Goal: Task Accomplishment & Management: Use online tool/utility

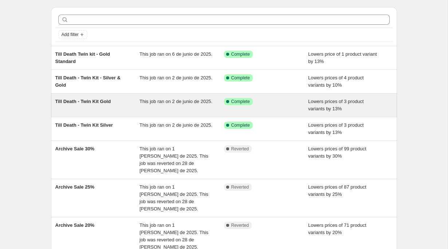
scroll to position [23, 0]
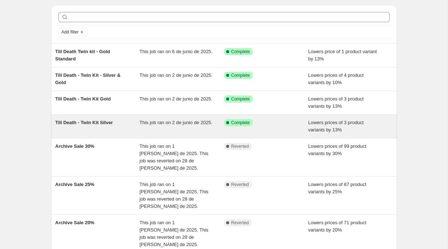
click at [105, 125] on span "Till Death - Twin Kit Silver" at bounding box center [84, 122] width 58 height 5
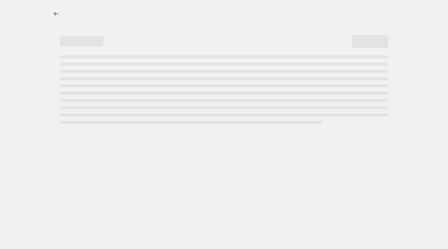
select select "percentage"
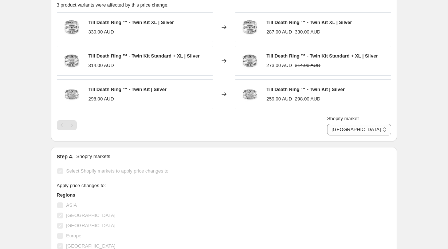
scroll to position [510, 0]
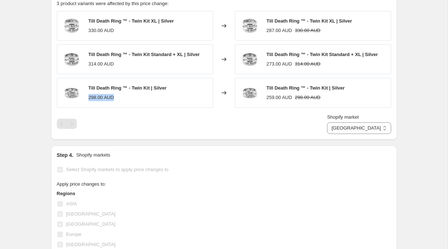
drag, startPoint x: 89, startPoint y: 98, endPoint x: 125, endPoint y: 98, distance: 36.1
click at [125, 98] on div "298.00 AUD" at bounding box center [128, 97] width 78 height 7
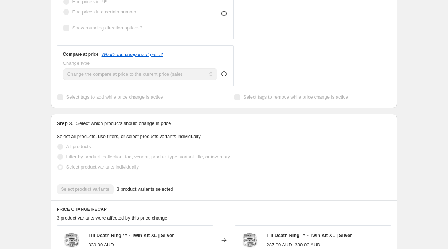
scroll to position [0, 0]
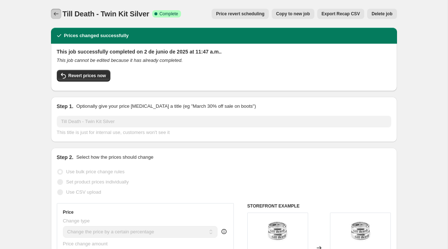
click at [55, 15] on icon "Price change jobs" at bounding box center [56, 14] width 5 height 4
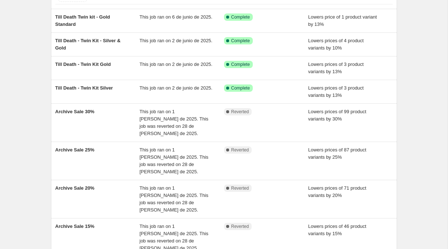
scroll to position [11, 0]
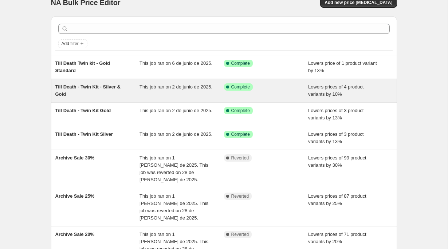
click at [114, 95] on div "Till Death - Twin Kit - Silver & Gold" at bounding box center [97, 90] width 85 height 15
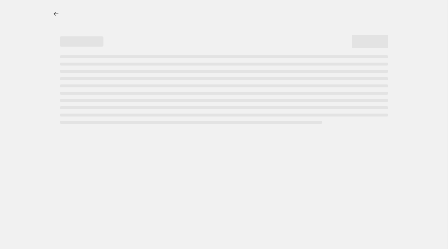
select select "percentage"
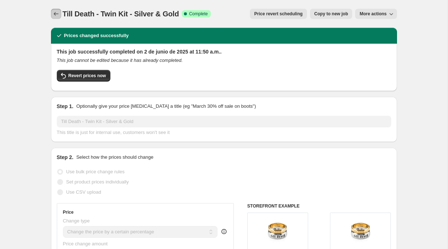
click at [53, 13] on icon "Price change jobs" at bounding box center [55, 13] width 7 height 7
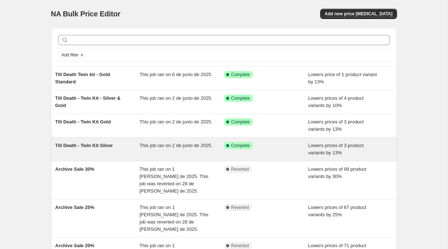
scroll to position [170, 0]
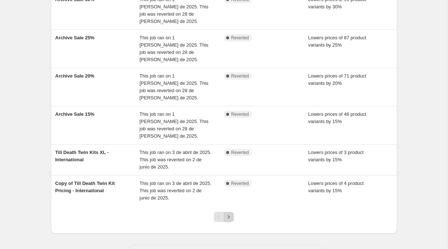
click at [229, 212] on button "Next" at bounding box center [229, 217] width 10 height 10
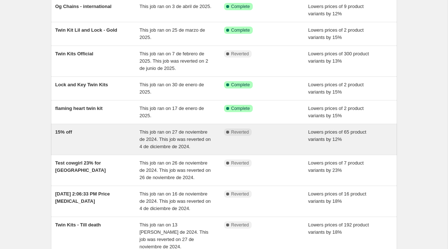
scroll to position [55, 0]
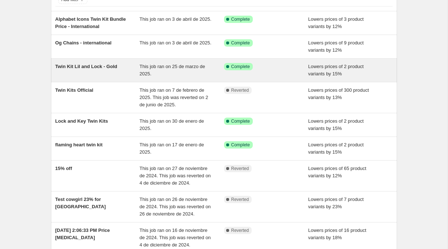
click at [91, 71] on div "Twin Kit Lil and Lock - Gold" at bounding box center [97, 70] width 85 height 15
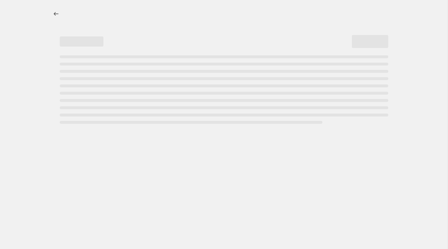
select select "percentage"
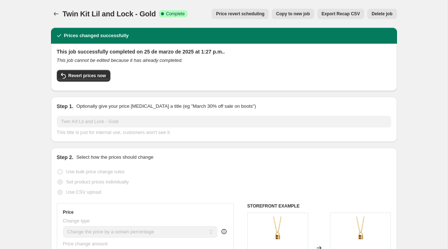
click at [52, 11] on icon "Price change jobs" at bounding box center [55, 13] width 7 height 7
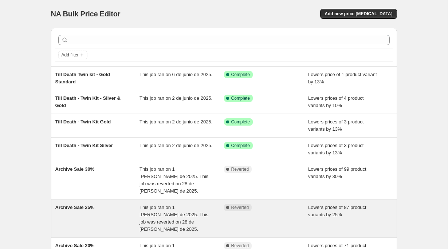
scroll to position [170, 0]
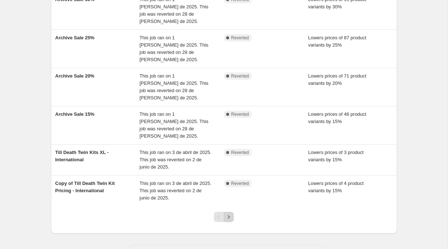
click at [229, 215] on icon "Next" at bounding box center [229, 216] width 2 height 3
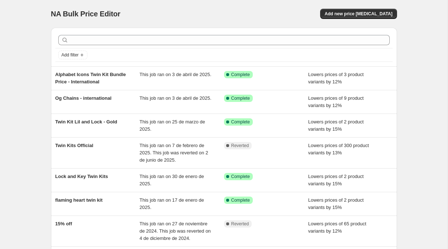
scroll to position [162, 0]
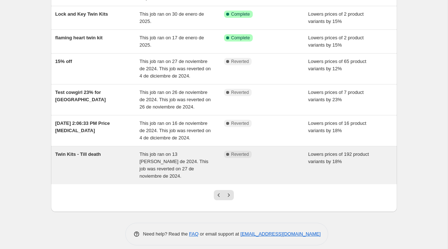
click at [98, 166] on div "Twin Kits - Till death" at bounding box center [97, 165] width 85 height 29
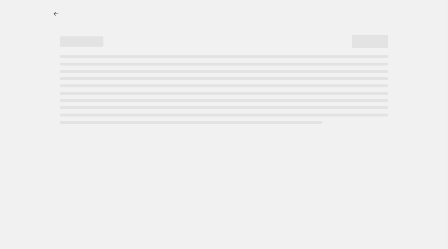
select select "percentage"
select select "collection"
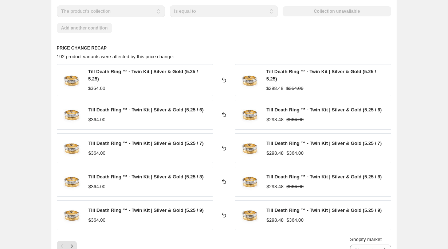
scroll to position [565, 0]
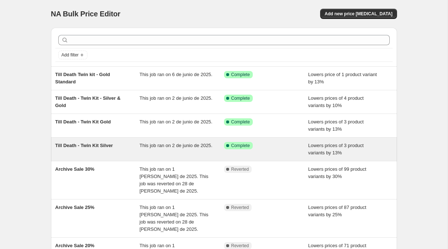
scroll to position [170, 0]
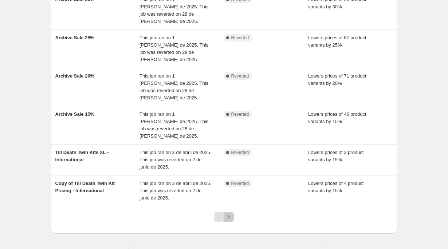
click at [229, 213] on icon "Next" at bounding box center [228, 216] width 7 height 7
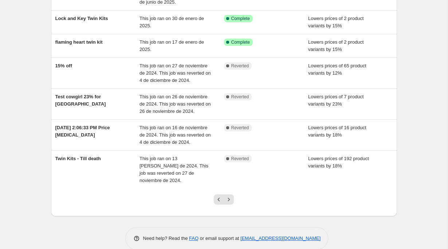
scroll to position [162, 0]
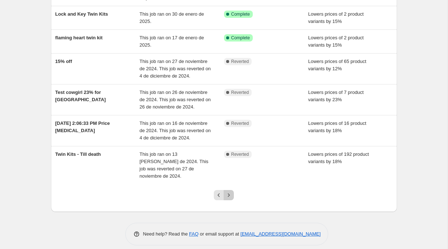
click at [231, 192] on icon "Next" at bounding box center [228, 195] width 7 height 7
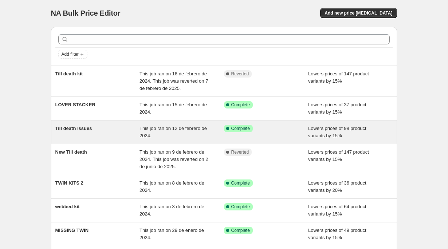
scroll to position [0, 0]
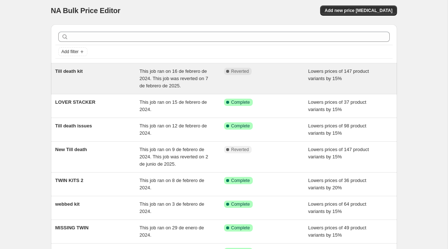
click at [95, 80] on div "Till death kit" at bounding box center [97, 79] width 85 height 22
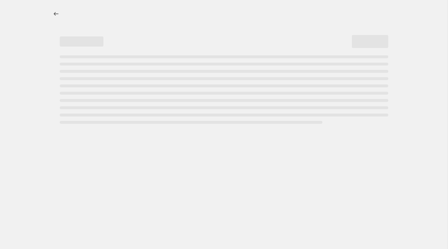
select select "percentage"
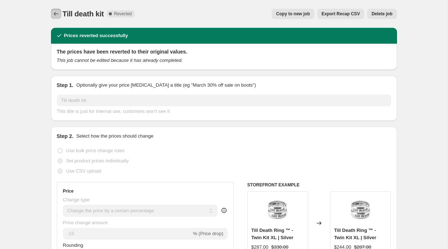
click at [57, 17] on icon "Price change jobs" at bounding box center [55, 13] width 7 height 7
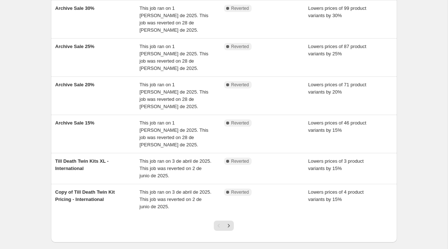
scroll to position [162, 0]
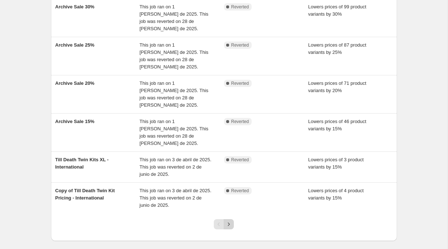
click at [229, 221] on icon "Next" at bounding box center [228, 224] width 7 height 7
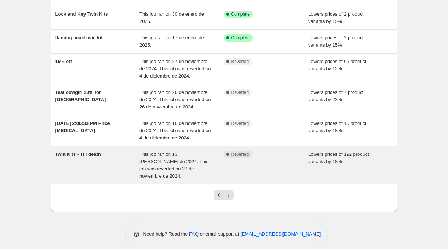
click at [82, 162] on div "Twin Kits - Till death" at bounding box center [97, 165] width 85 height 29
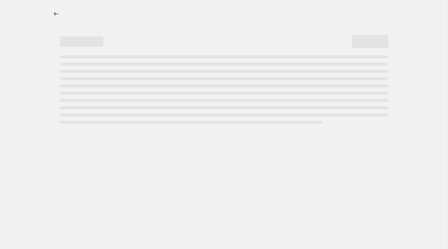
select select "percentage"
select select "collection"
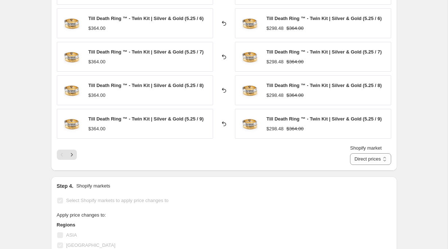
scroll to position [757, 0]
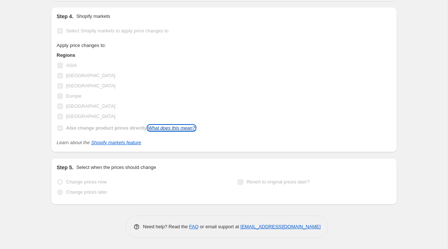
click at [175, 130] on link "What does this mean?" at bounding box center [171, 127] width 47 height 5
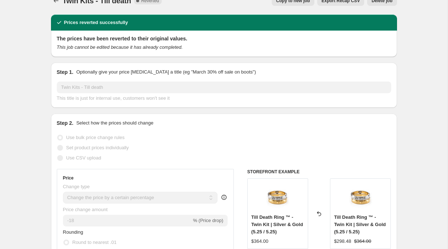
scroll to position [0, 0]
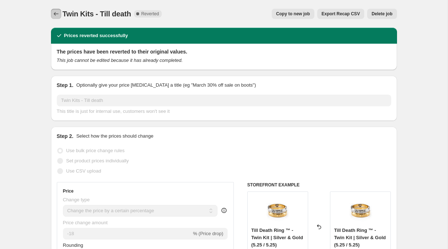
click at [55, 13] on icon "Price change jobs" at bounding box center [55, 13] width 7 height 7
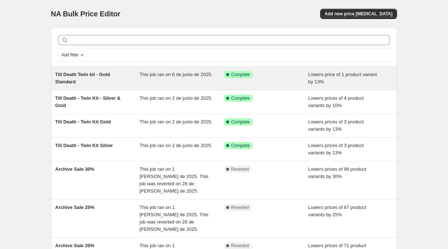
click at [91, 76] on span "Till Death Twin kit - Gold Standard" at bounding box center [82, 78] width 55 height 13
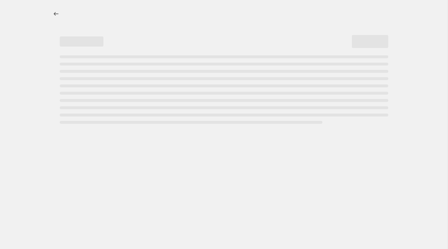
select select "percentage"
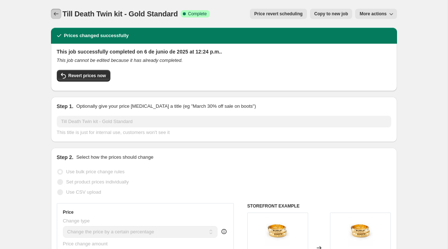
click at [55, 10] on button "Price change jobs" at bounding box center [56, 14] width 10 height 10
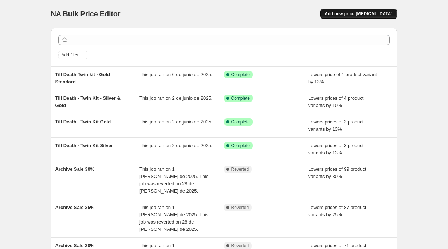
click at [362, 17] on button "Add new price change job" at bounding box center [358, 14] width 76 height 10
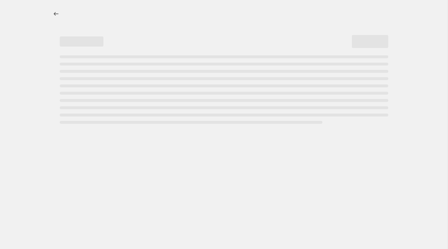
select select "percentage"
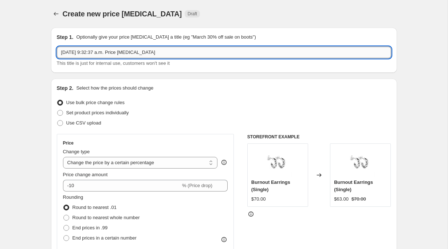
click at [96, 53] on input "6 sep 2025, 9:32:37 a.m. Price change job" at bounding box center [224, 53] width 334 height 12
drag, startPoint x: 168, startPoint y: 50, endPoint x: 58, endPoint y: 50, distance: 109.6
click at [58, 50] on input "6 sep 2025, 9:32:37 a.m. Price change job" at bounding box center [224, 53] width 334 height 12
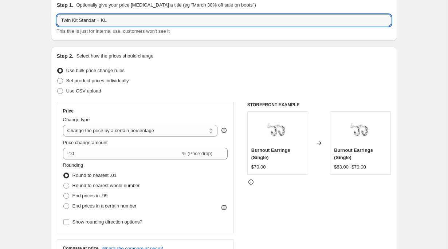
scroll to position [33, 0]
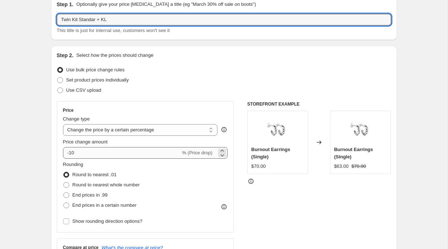
type input "Twin Kit Standar + KL"
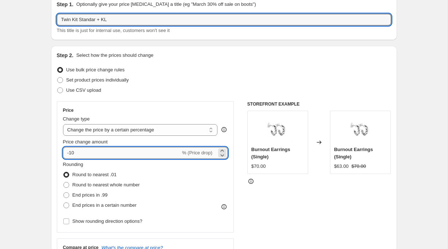
click at [97, 154] on input "-10" at bounding box center [122, 153] width 118 height 12
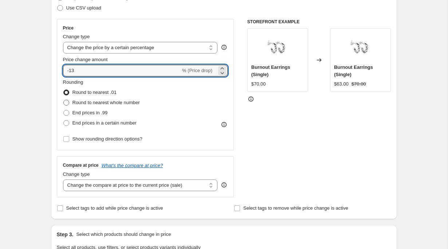
scroll to position [118, 0]
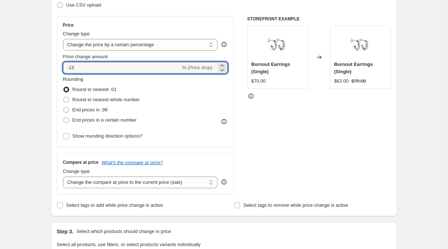
type input "-13"
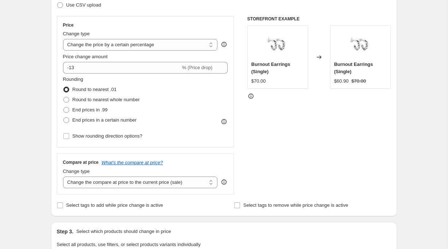
click at [93, 94] on label "Round to nearest .01" at bounding box center [90, 90] width 54 height 10
click at [64, 87] on input "Round to nearest .01" at bounding box center [63, 87] width 0 height 0
click at [93, 100] on span "Round to nearest whole number" at bounding box center [105, 99] width 67 height 5
click at [64, 97] on input "Round to nearest whole number" at bounding box center [63, 97] width 0 height 0
radio input "true"
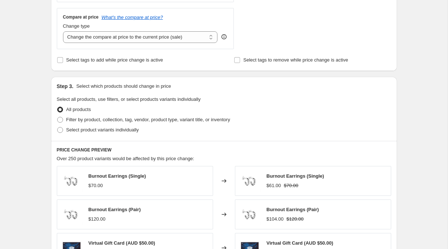
scroll to position [259, 0]
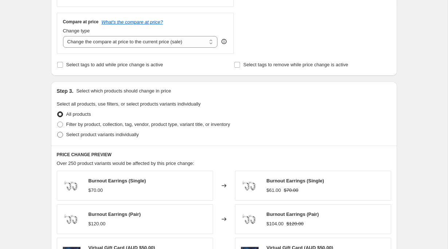
click at [98, 133] on span "Select product variants individually" at bounding box center [102, 134] width 72 height 5
click at [58, 132] on input "Select product variants individually" at bounding box center [57, 132] width 0 height 0
radio input "true"
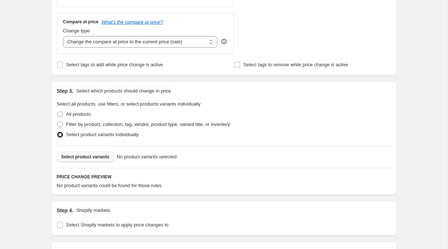
click at [84, 159] on span "Select product variants" at bounding box center [85, 157] width 48 height 6
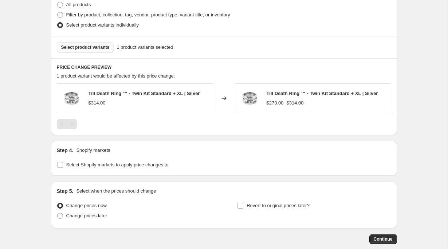
scroll to position [375, 0]
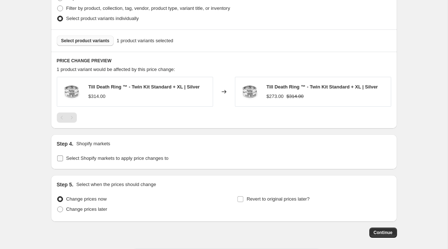
click at [95, 161] on span "Select Shopify markets to apply price changes to" at bounding box center [117, 158] width 102 height 7
click at [63, 161] on input "Select Shopify markets to apply price changes to" at bounding box center [60, 159] width 6 height 6
checkbox input "true"
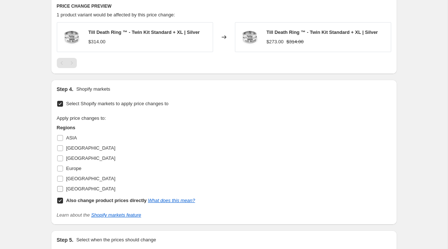
scroll to position [433, 0]
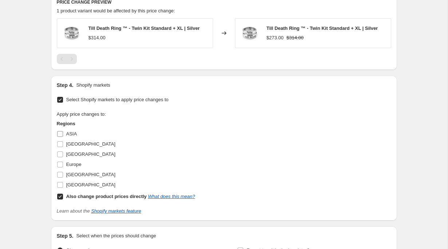
click at [69, 134] on span "ASIA" at bounding box center [71, 133] width 11 height 5
click at [63, 134] on input "ASIA" at bounding box center [60, 134] width 6 height 6
checkbox input "true"
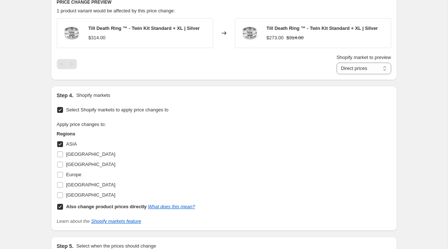
click at [59, 208] on input "Also change product prices directly What does this mean?" at bounding box center [60, 207] width 6 height 6
checkbox input "false"
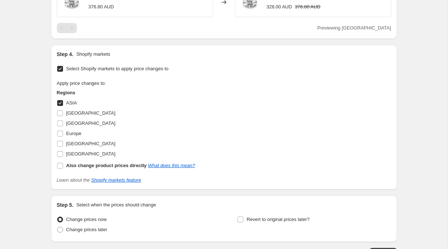
scroll to position [466, 0]
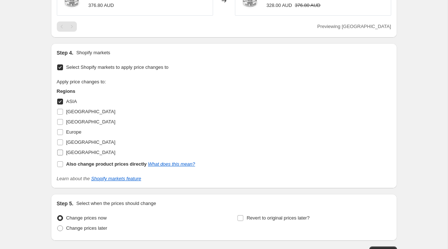
click at [61, 154] on input "United States" at bounding box center [60, 153] width 6 height 6
checkbox input "true"
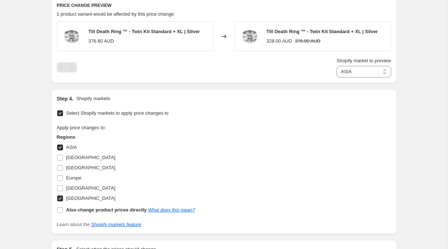
scroll to position [429, 0]
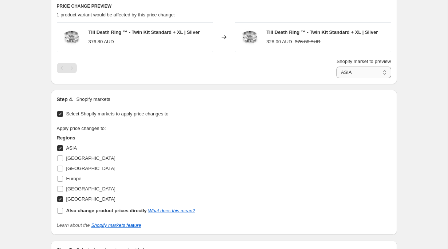
click at [346, 70] on select "ASIA United States" at bounding box center [364, 73] width 55 height 12
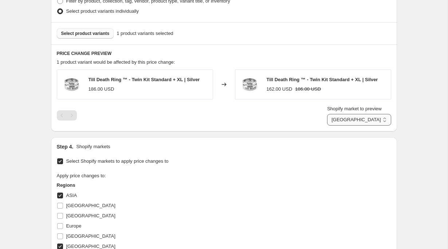
scroll to position [381, 0]
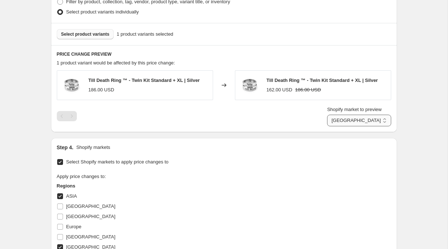
click at [352, 118] on select "ASIA United States" at bounding box center [359, 121] width 64 height 12
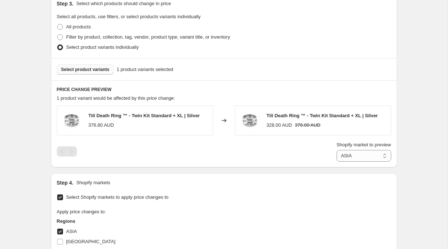
scroll to position [321, 0]
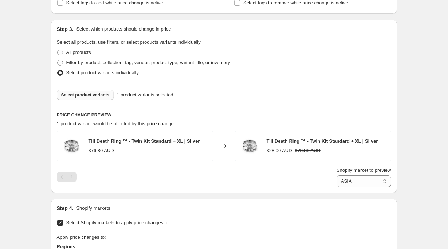
click at [87, 95] on span "Select product variants" at bounding box center [85, 95] width 48 height 6
click at [90, 97] on button "Select product variants" at bounding box center [85, 95] width 57 height 10
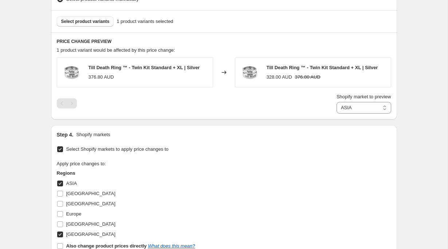
scroll to position [415, 0]
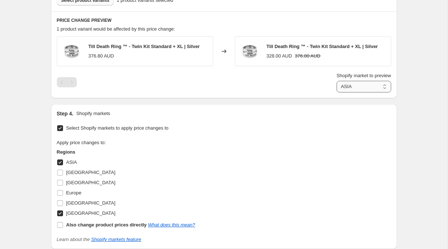
click at [372, 89] on select "ASIA United States" at bounding box center [364, 87] width 55 height 12
select select "2151317675"
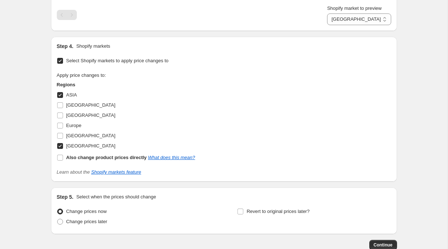
scroll to position [476, 0]
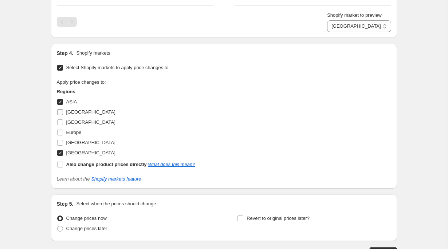
click at [69, 110] on span "Australia" at bounding box center [90, 111] width 49 height 5
click at [63, 110] on input "Australia" at bounding box center [60, 112] width 6 height 6
checkbox input "true"
click at [71, 125] on span "Canada" at bounding box center [90, 122] width 49 height 7
click at [63, 125] on input "Canada" at bounding box center [60, 122] width 6 height 6
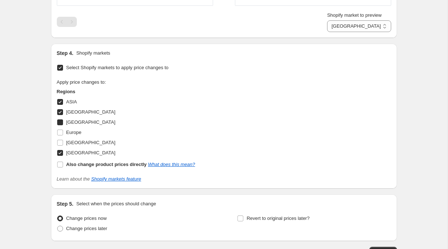
checkbox input "true"
click at [67, 133] on span "Europe" at bounding box center [73, 132] width 15 height 5
click at [63, 133] on input "Europe" at bounding box center [60, 133] width 6 height 6
checkbox input "true"
click at [69, 141] on span "New Zealand" at bounding box center [90, 142] width 49 height 5
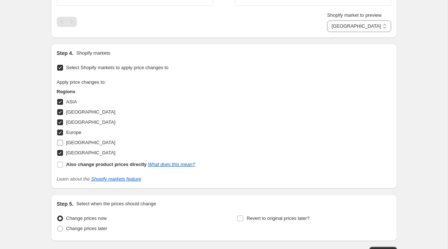
click at [63, 141] on input "New Zealand" at bounding box center [60, 143] width 6 height 6
checkbox input "true"
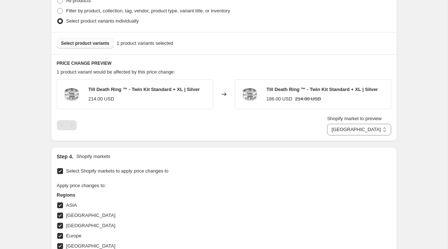
scroll to position [372, 0]
click at [74, 41] on span "Select product variants" at bounding box center [85, 44] width 48 height 6
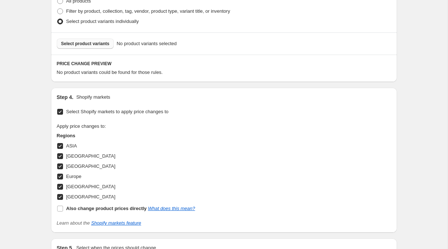
click at [83, 46] on span "Select product variants" at bounding box center [85, 44] width 48 height 6
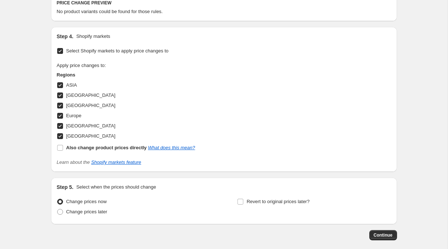
scroll to position [440, 0]
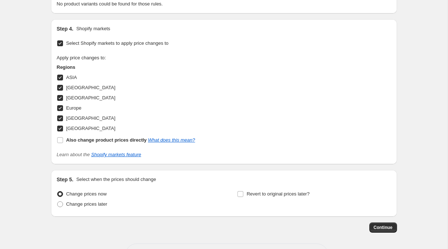
click at [70, 78] on span "ASIA" at bounding box center [71, 77] width 11 height 5
click at [63, 78] on input "ASIA" at bounding box center [60, 78] width 6 height 6
checkbox input "false"
click at [76, 91] on span "Australia" at bounding box center [90, 87] width 49 height 7
click at [63, 91] on input "Australia" at bounding box center [60, 88] width 6 height 6
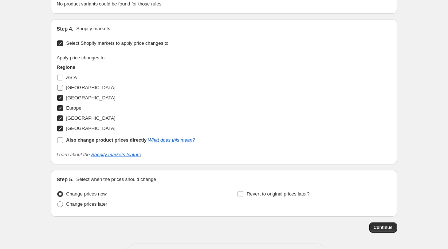
checkbox input "false"
click at [76, 97] on span "Canada" at bounding box center [90, 97] width 49 height 5
click at [63, 97] on input "Canada" at bounding box center [60, 98] width 6 height 6
checkbox input "false"
click at [76, 105] on span "Europe" at bounding box center [73, 108] width 15 height 7
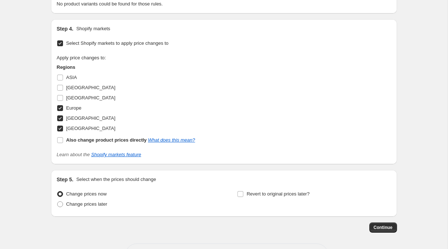
click at [63, 105] on input "Europe" at bounding box center [60, 108] width 6 height 6
checkbox input "false"
click at [78, 115] on span "New Zealand" at bounding box center [90, 117] width 49 height 5
click at [63, 115] on input "New Zealand" at bounding box center [60, 118] width 6 height 6
checkbox input "false"
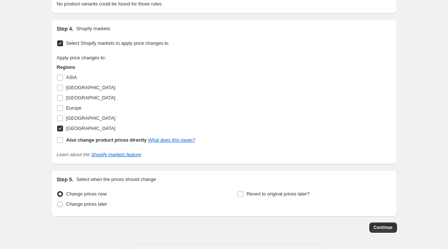
scroll to position [326, 0]
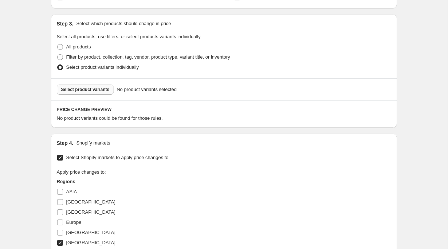
click at [92, 87] on span "Select product variants" at bounding box center [85, 90] width 48 height 6
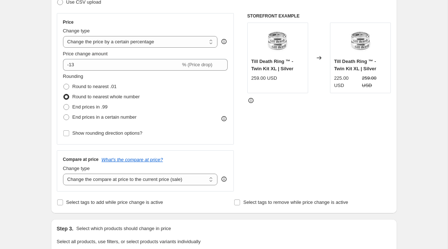
scroll to position [0, 0]
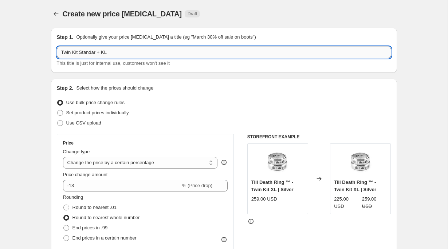
click at [116, 50] on input "Twin Kit Standar + KL" at bounding box center [224, 53] width 334 height 12
drag, startPoint x: 117, startPoint y: 52, endPoint x: 79, endPoint y: 55, distance: 38.0
click at [79, 55] on input "Twin Kit Standar + KL" at bounding box center [224, 53] width 334 height 12
click at [60, 52] on input "Twin Kit Standar + KL" at bounding box center [224, 53] width 334 height 12
drag, startPoint x: 105, startPoint y: 51, endPoint x: 164, endPoint y: 51, distance: 58.6
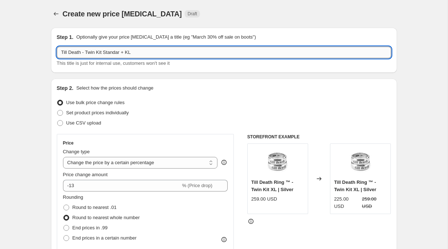
click at [164, 51] on input "Till Death - Twin Kit Standar + KL" at bounding box center [224, 53] width 334 height 12
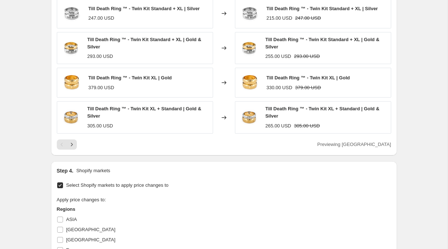
scroll to position [475, 0]
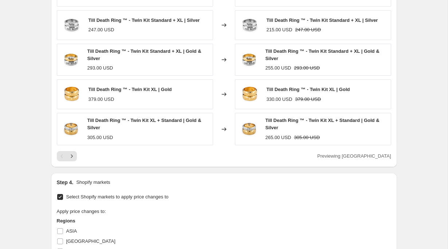
type input "Till Death - Twin Kit - USA"
click at [73, 155] on icon "Next" at bounding box center [71, 156] width 7 height 7
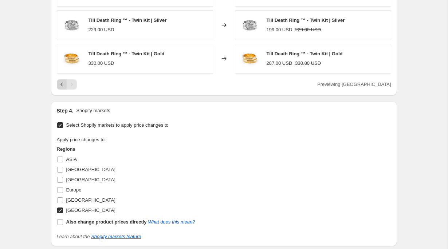
click at [60, 83] on icon "Previous" at bounding box center [61, 84] width 7 height 7
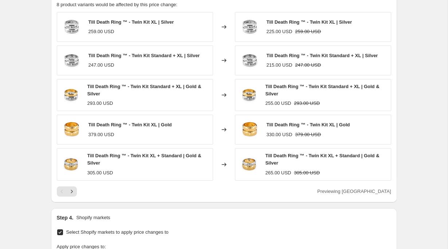
scroll to position [430, 0]
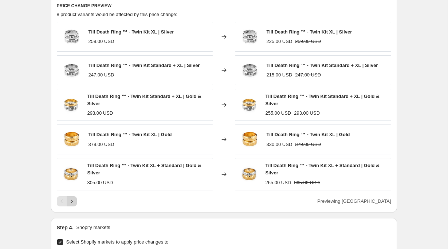
click at [71, 199] on icon "Next" at bounding box center [71, 201] width 7 height 7
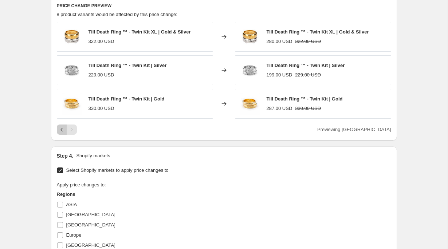
click at [62, 130] on icon "Previous" at bounding box center [61, 129] width 7 height 7
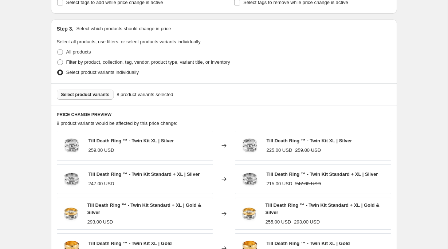
scroll to position [317, 0]
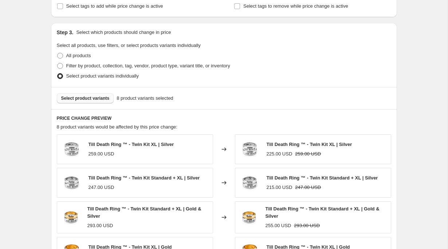
click at [90, 99] on span "Select product variants" at bounding box center [85, 98] width 48 height 6
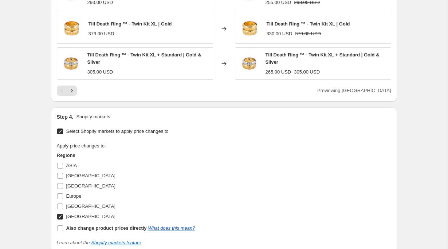
scroll to position [657, 0]
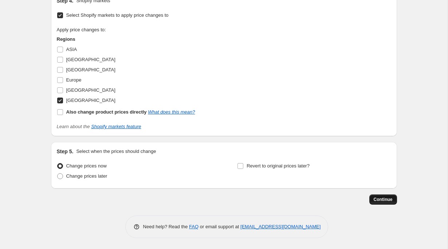
click at [377, 203] on button "Continue" at bounding box center [383, 200] width 28 height 10
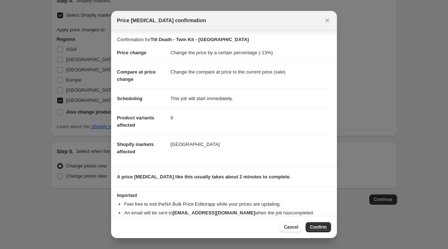
scroll to position [17, 0]
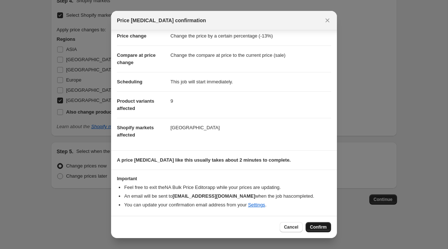
click at [315, 228] on span "Confirm" at bounding box center [318, 227] width 17 height 6
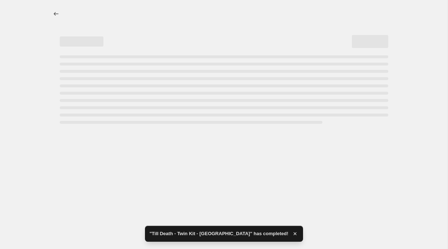
select select "percentage"
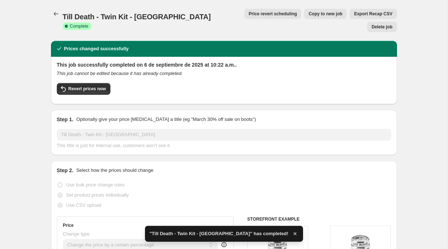
click at [52, 8] on div "Till Death - Twin Kit - USA. This page is ready Till Death - Twin Kit - USA Suc…" at bounding box center [224, 20] width 346 height 41
click at [56, 13] on icon "Price change jobs" at bounding box center [55, 13] width 7 height 7
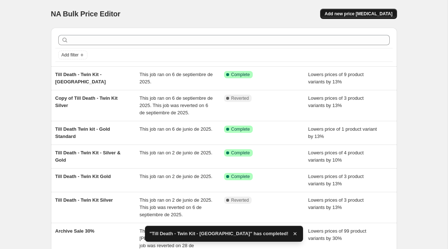
click at [347, 13] on span "Add new price change job" at bounding box center [359, 14] width 68 height 6
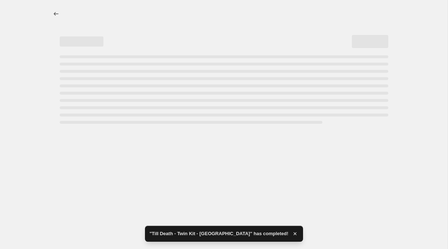
select select "percentage"
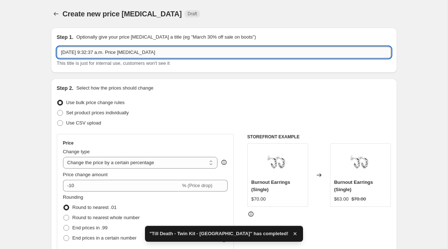
click at [104, 47] on input "6 sep 2025, 9:32:37 a.m. Price change job" at bounding box center [224, 53] width 334 height 12
drag, startPoint x: 188, startPoint y: 54, endPoint x: 53, endPoint y: 54, distance: 134.4
click at [53, 54] on div "Step 1. Optionally give your price change job a title (eg "March 30% off sale o…" at bounding box center [224, 50] width 346 height 45
type input "t"
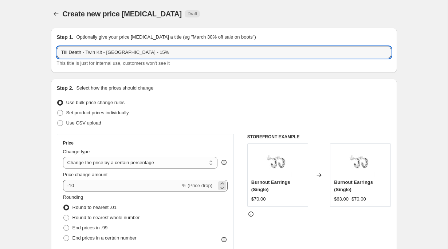
type input "TIll Death - Twin Kit - USA - 15%"
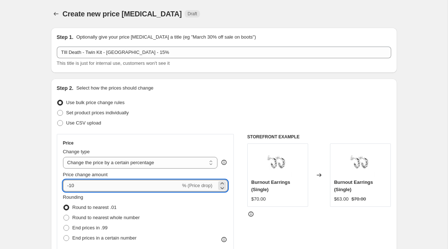
click at [88, 185] on input "-10" at bounding box center [122, 186] width 118 height 12
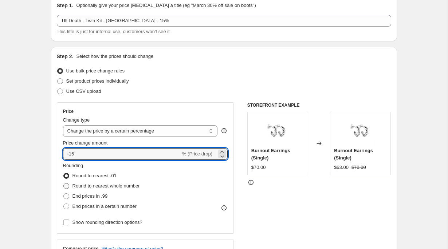
type input "-15"
click at [105, 184] on span "Round to nearest whole number" at bounding box center [105, 185] width 67 height 5
click at [64, 184] on input "Round to nearest whole number" at bounding box center [63, 183] width 0 height 0
radio input "true"
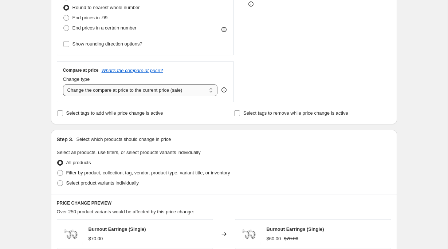
scroll to position [211, 0]
click at [89, 184] on span "Select product variants individually" at bounding box center [102, 182] width 72 height 5
click at [58, 180] on input "Select product variants individually" at bounding box center [57, 180] width 0 height 0
radio input "true"
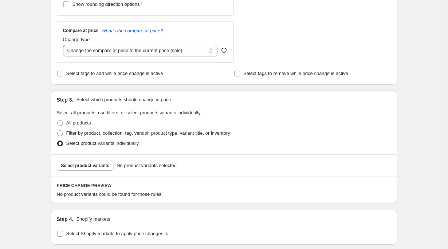
scroll to position [262, 0]
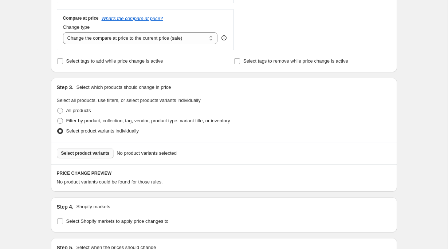
click at [85, 155] on span "Select product variants" at bounding box center [85, 153] width 48 height 6
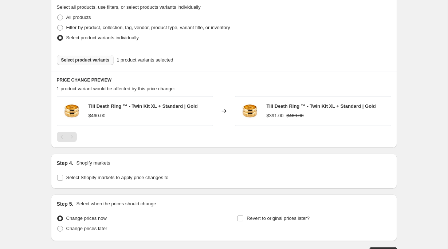
scroll to position [408, 0]
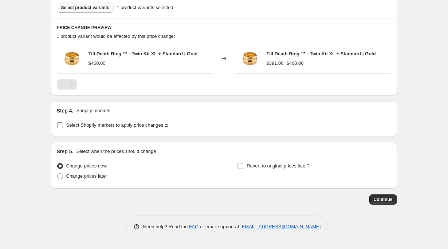
click at [82, 127] on span "Select Shopify markets to apply price changes to" at bounding box center [117, 124] width 102 height 5
click at [63, 127] on input "Select Shopify markets to apply price changes to" at bounding box center [60, 125] width 6 height 6
checkbox input "true"
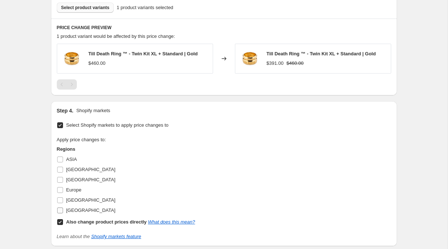
click at [74, 211] on span "United States" at bounding box center [90, 210] width 49 height 5
click at [63, 211] on input "United States" at bounding box center [60, 211] width 6 height 6
checkbox input "true"
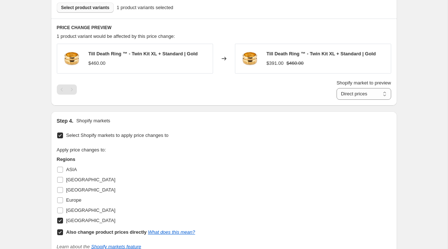
click at [60, 229] on input "Also change product prices directly What does this mean?" at bounding box center [60, 232] width 6 height 6
checkbox input "false"
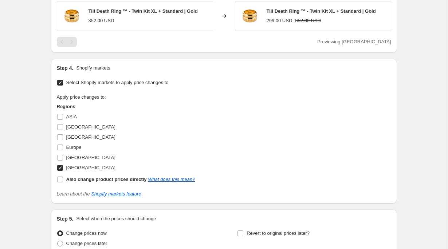
scroll to position [518, 0]
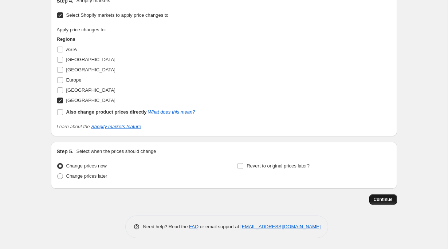
click at [372, 197] on button "Continue" at bounding box center [383, 200] width 28 height 10
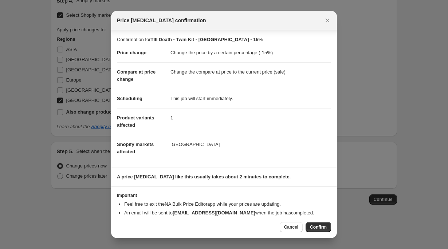
scroll to position [17, 0]
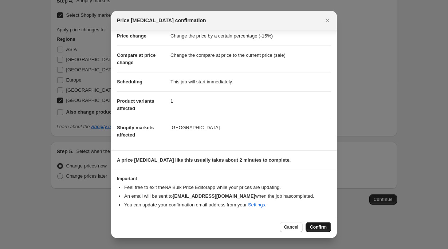
click at [323, 231] on button "Confirm" at bounding box center [318, 227] width 25 height 10
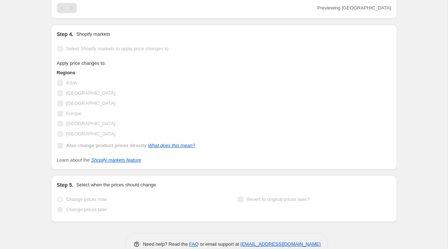
scroll to position [537, 0]
select select "percentage"
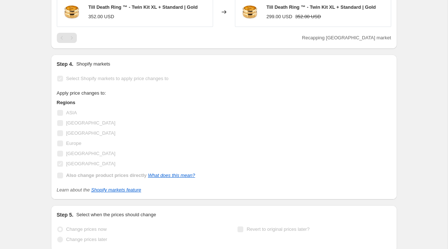
scroll to position [0, 0]
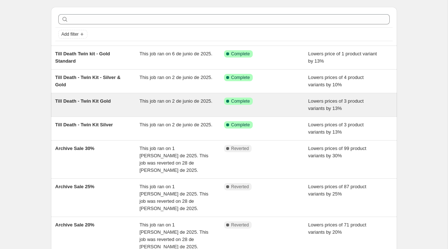
scroll to position [21, 0]
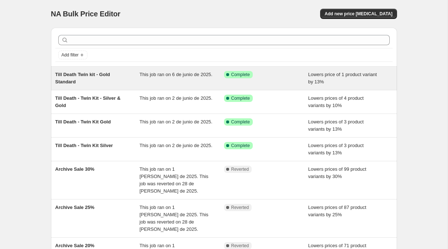
click at [81, 75] on span "Till Death Twin kit - Gold Standard" at bounding box center [82, 78] width 55 height 13
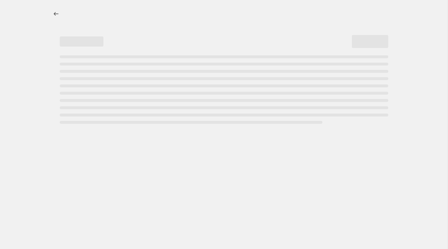
select select "percentage"
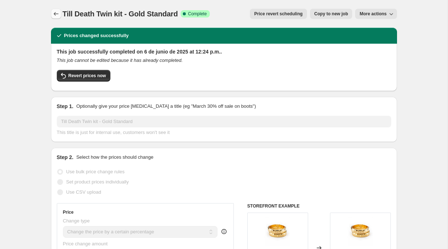
click at [57, 13] on icon "Price change jobs" at bounding box center [55, 13] width 7 height 7
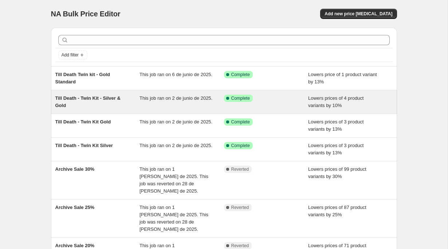
click at [119, 107] on div "Till Death - Twin Kit - Silver & Gold" at bounding box center [97, 102] width 85 height 15
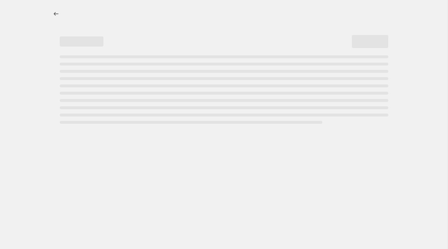
select select "percentage"
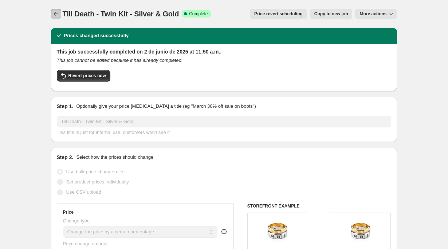
click at [59, 16] on icon "Price change jobs" at bounding box center [55, 13] width 7 height 7
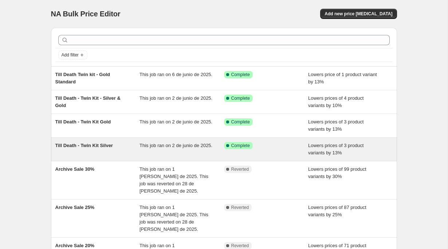
click at [106, 150] on div "Till Death - Twin Kit Silver" at bounding box center [97, 149] width 85 height 15
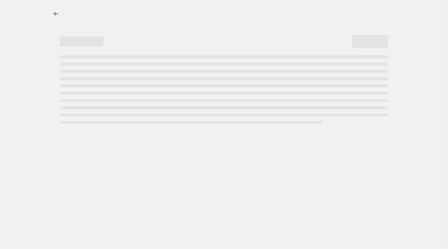
select select "percentage"
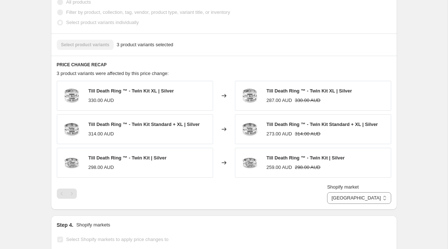
scroll to position [451, 0]
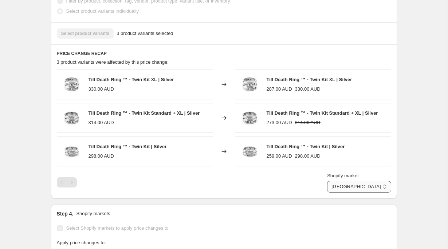
click at [372, 190] on select "Australia Canada New Zealand United States" at bounding box center [359, 187] width 64 height 12
click at [376, 190] on select "Australia Canada New Zealand United States" at bounding box center [359, 187] width 64 height 12
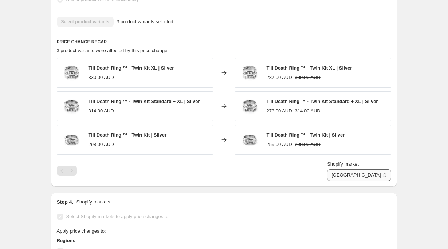
click at [370, 174] on select "Australia Canada New Zealand United States" at bounding box center [359, 175] width 64 height 12
drag, startPoint x: 264, startPoint y: 110, endPoint x: 292, endPoint y: 114, distance: 28.3
click at [292, 114] on div "Till Death Ring ™ - Twin Kit Standard + XL | Silver 162.00 USD 186.00 USD" at bounding box center [313, 106] width 156 height 30
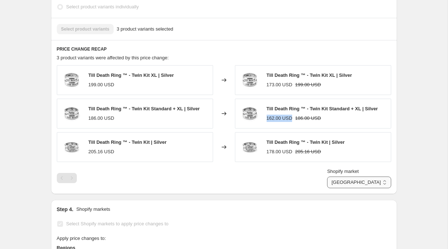
click at [362, 186] on select "Australia Canada New Zealand United States" at bounding box center [359, 183] width 64 height 12
select select "2151219371"
click at [373, 180] on select "Australia Canada New Zealand United States" at bounding box center [359, 183] width 64 height 12
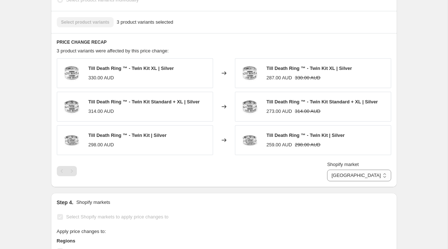
scroll to position [485, 0]
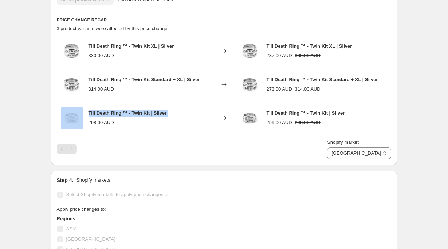
drag, startPoint x: 75, startPoint y: 106, endPoint x: 136, endPoint y: 122, distance: 62.4
click at [136, 122] on div "Till Death Ring ™ - Twin Kit | Silver 298.00 AUD" at bounding box center [135, 118] width 156 height 30
